Goal: Find specific page/section: Find specific page/section

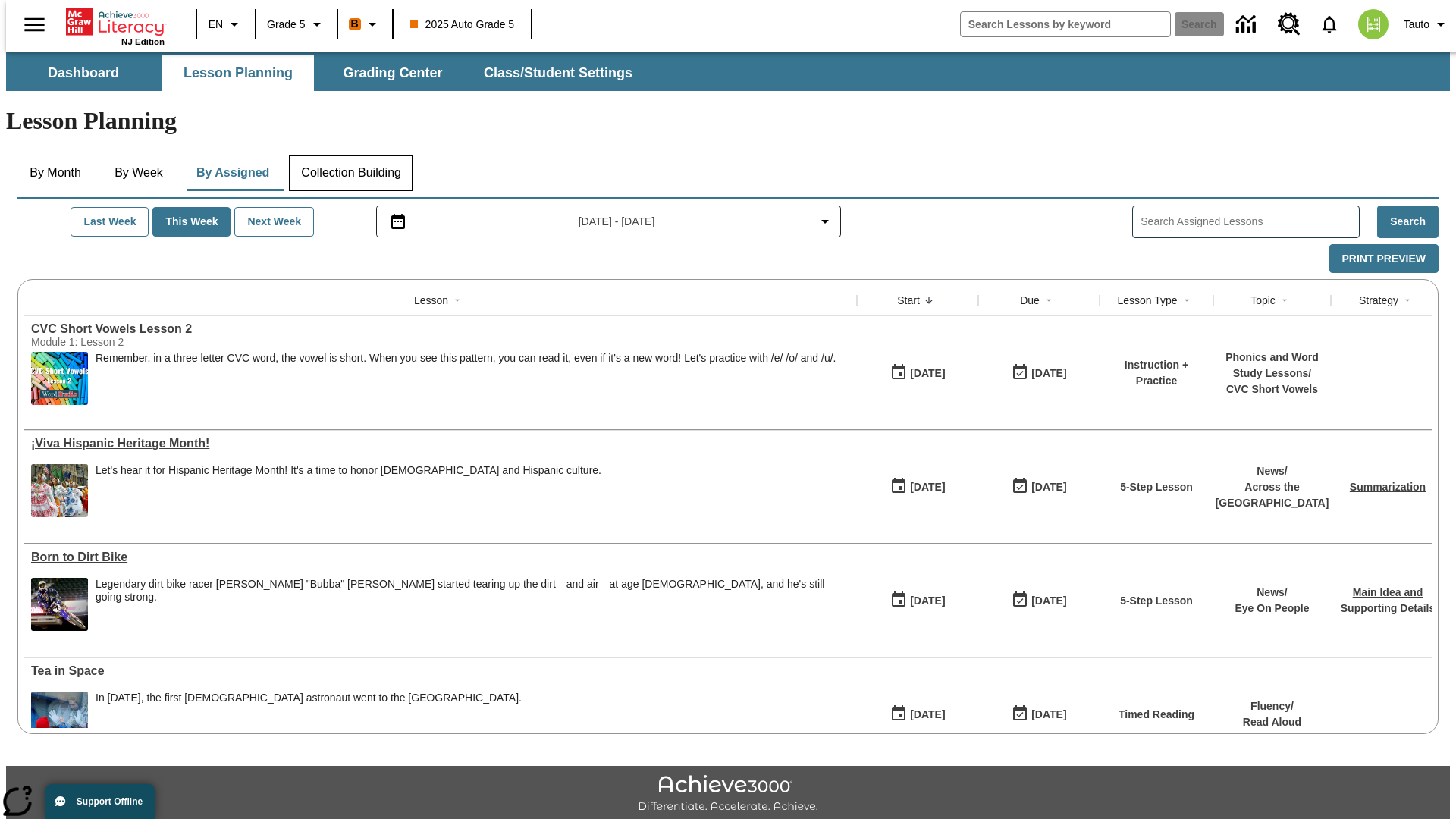
click at [350, 154] on button "Collection Building" at bounding box center [351, 173] width 124 height 36
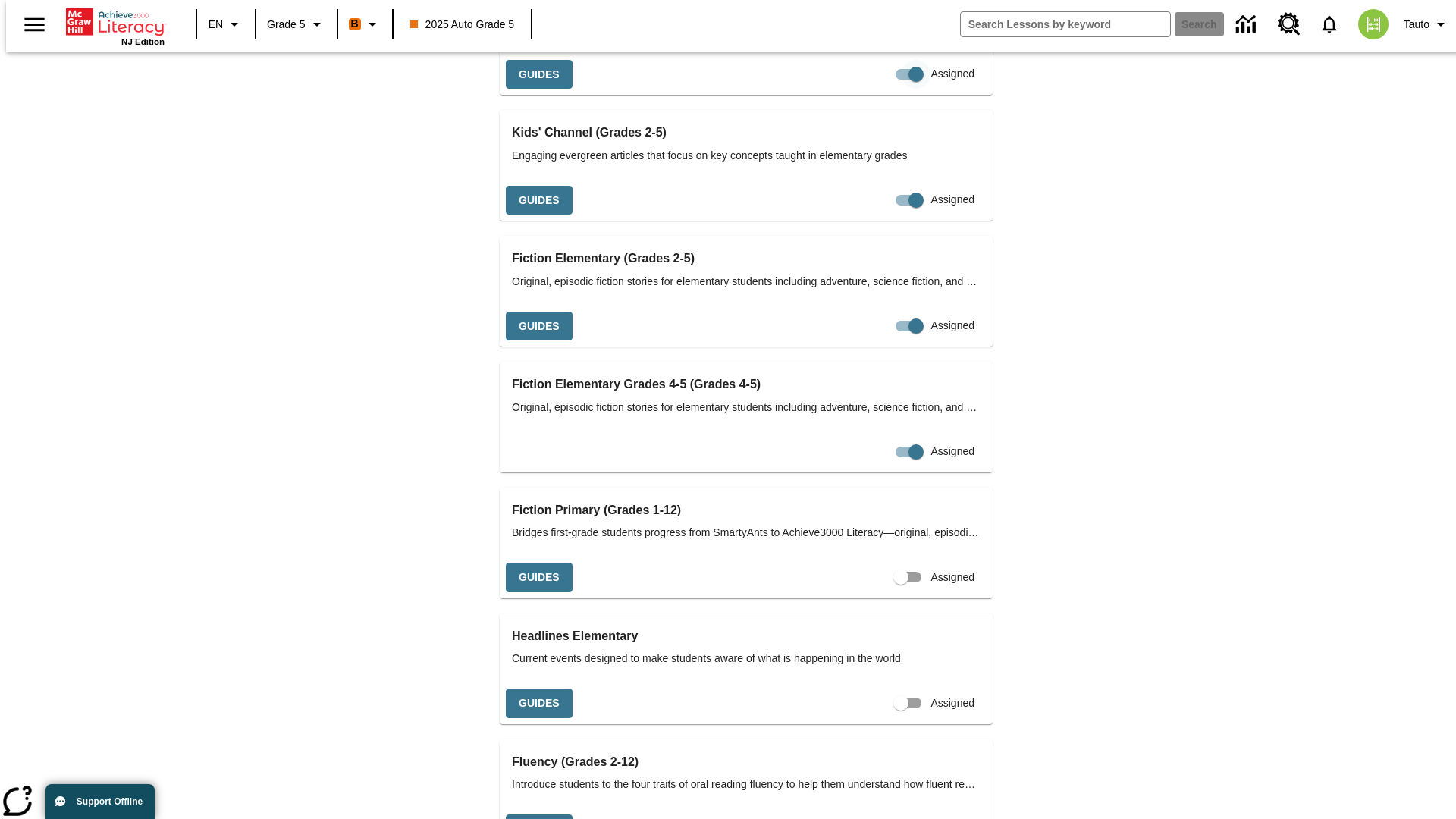
click at [873, 89] on input "Assigned" at bounding box center [916, 73] width 86 height 28
checkbox input "false"
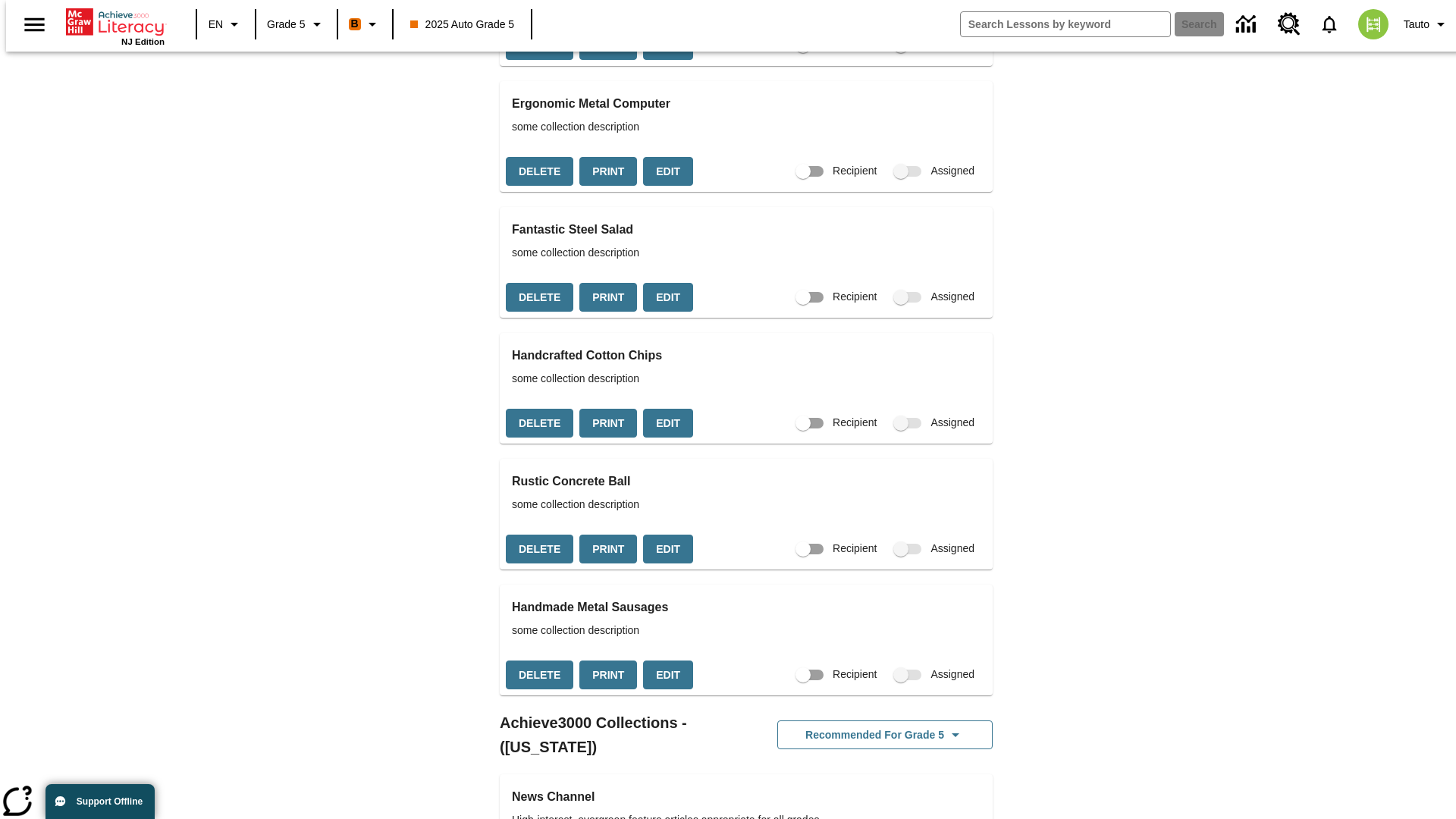
scroll to position [1310, 0]
